Goal: Information Seeking & Learning: Learn about a topic

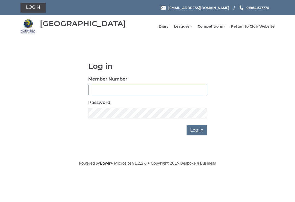
type input "0530"
click at [197, 134] on input "Log in" at bounding box center [196, 130] width 20 height 10
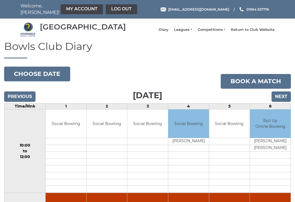
click at [285, 102] on input "Next" at bounding box center [280, 96] width 19 height 10
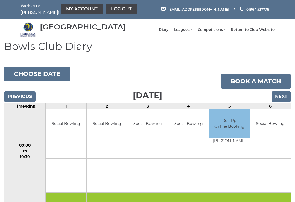
click at [187, 32] on link "Leagues" at bounding box center [183, 29] width 18 height 5
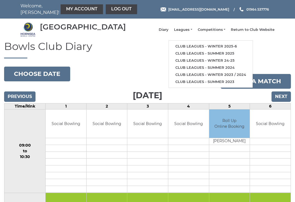
click at [210, 57] on link "Club leagues - Summer 2025" at bounding box center [211, 53] width 84 height 7
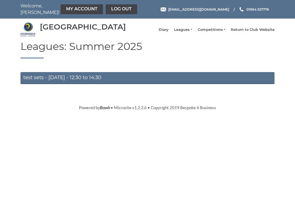
click at [130, 84] on link "test sets - [DATE] - 12:30 to 14:30" at bounding box center [147, 78] width 254 height 12
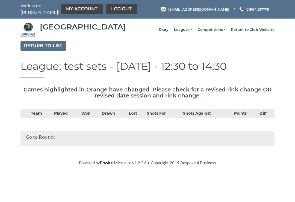
click at [189, 32] on link "Leagues" at bounding box center [183, 29] width 18 height 5
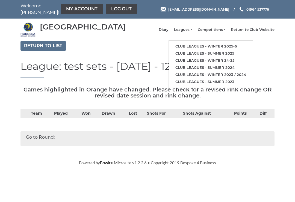
click at [205, 49] on link "Club leagues - Winter 2025-6" at bounding box center [211, 46] width 84 height 7
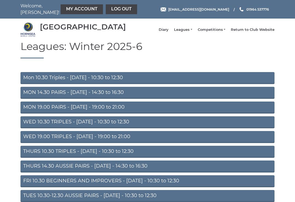
click at [108, 113] on link "MON 19.00 PAIRS - [DATE] - 19:00 to 21:00" at bounding box center [147, 108] width 254 height 12
